Goal: Contribute content

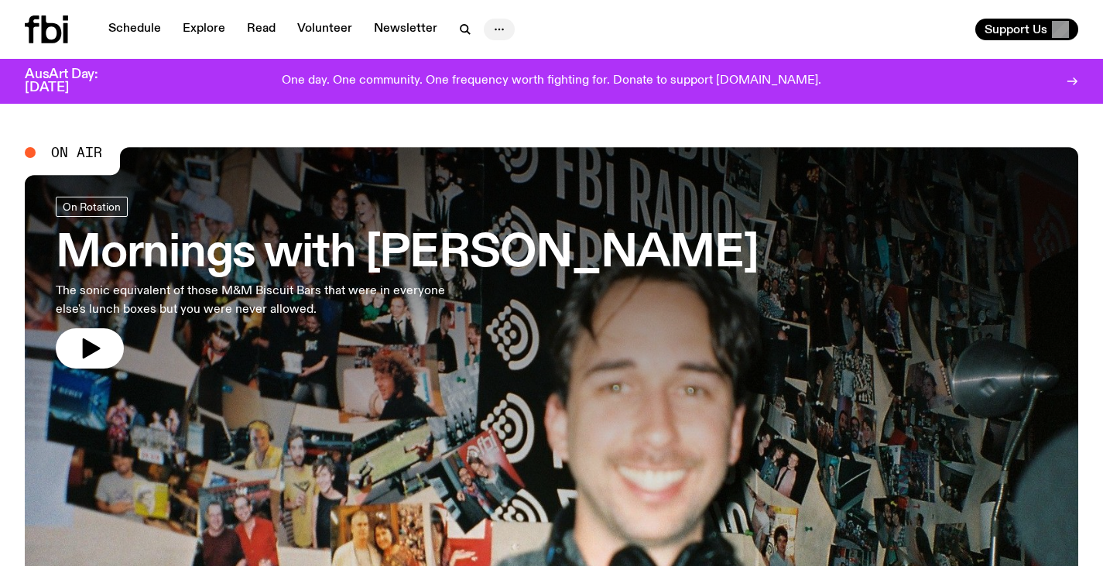
click at [502, 25] on icon "button" at bounding box center [499, 29] width 19 height 19
click at [494, 79] on link "Contact" at bounding box center [498, 88] width 77 height 22
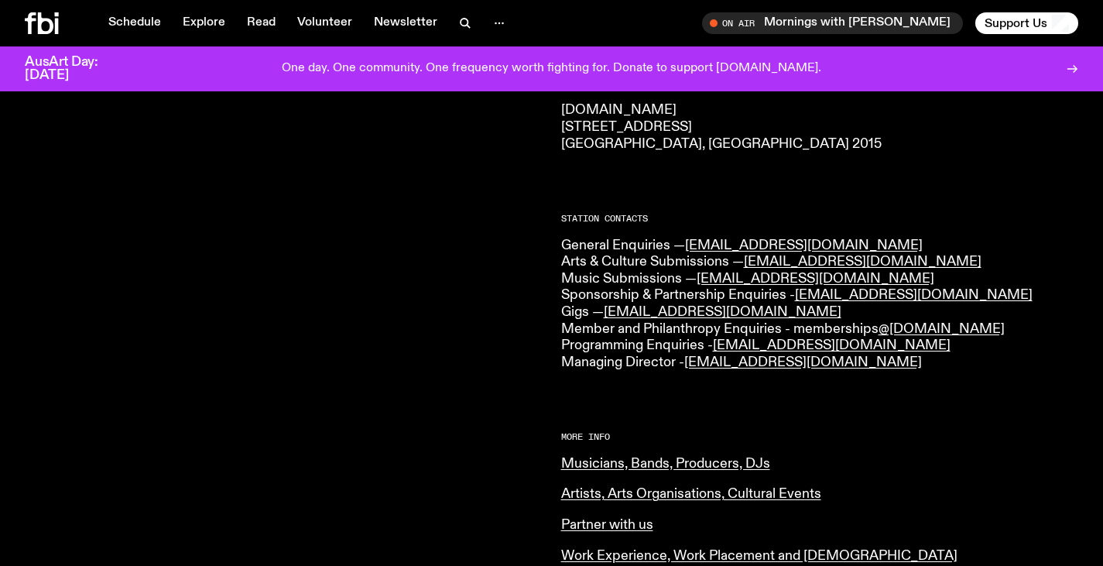
scroll to position [303, 0]
click at [678, 470] on link "Musicians, Bands, Producers, DJs" at bounding box center [665, 463] width 209 height 14
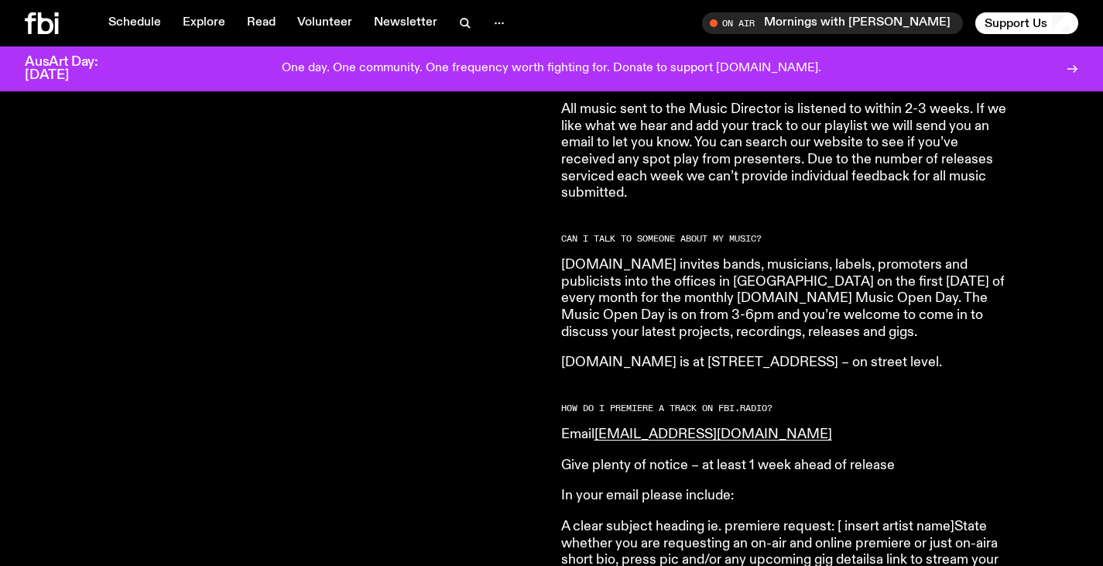
scroll to position [1616, 0]
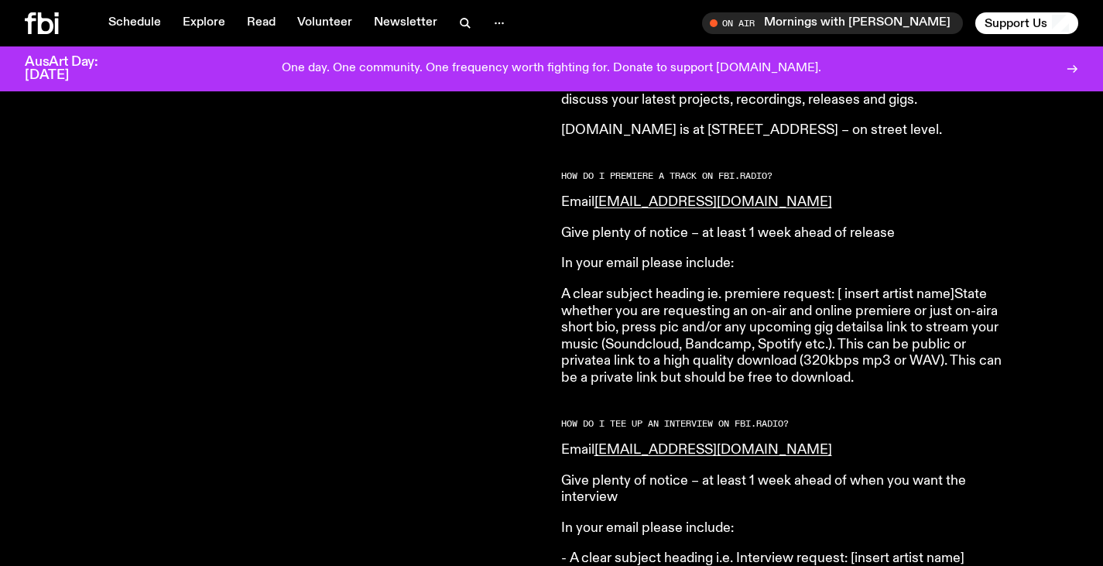
click at [947, 443] on article "HOW DO I SUBMIT MUSIC TO [DOMAIN_NAME]? Please submit your music to [EMAIL_ADDR…" at bounding box center [784, 296] width 446 height 2550
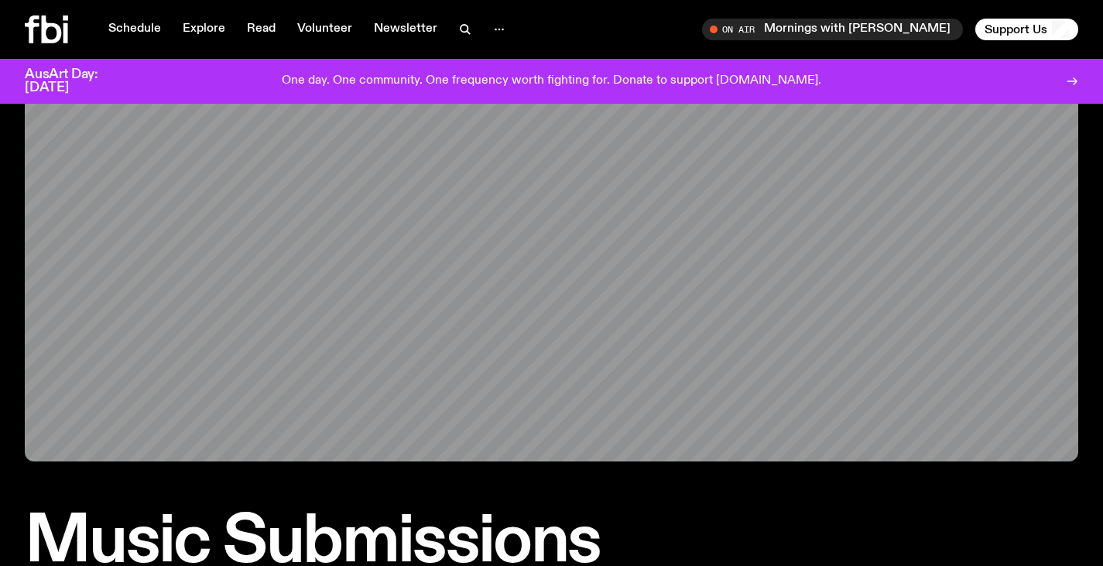
scroll to position [0, 0]
